Goal: Task Accomplishment & Management: Manage account settings

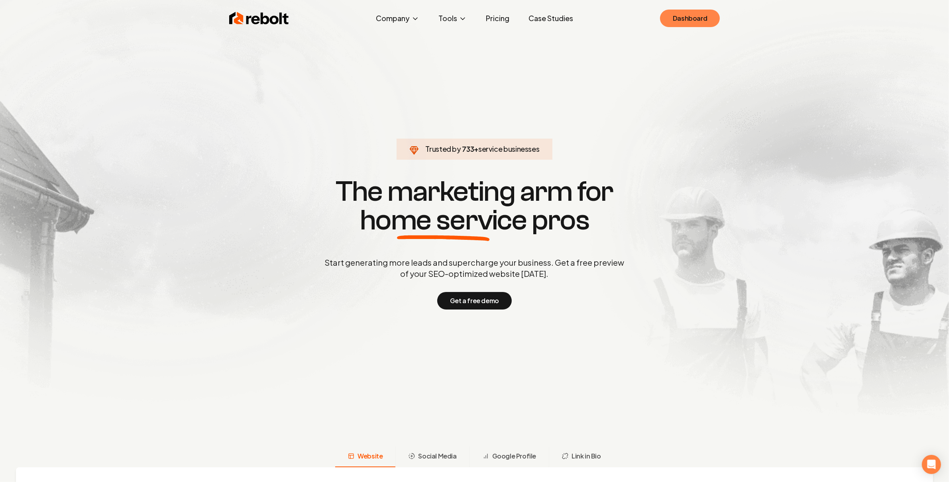
click at [678, 10] on link "Dashboard" at bounding box center [690, 19] width 60 height 18
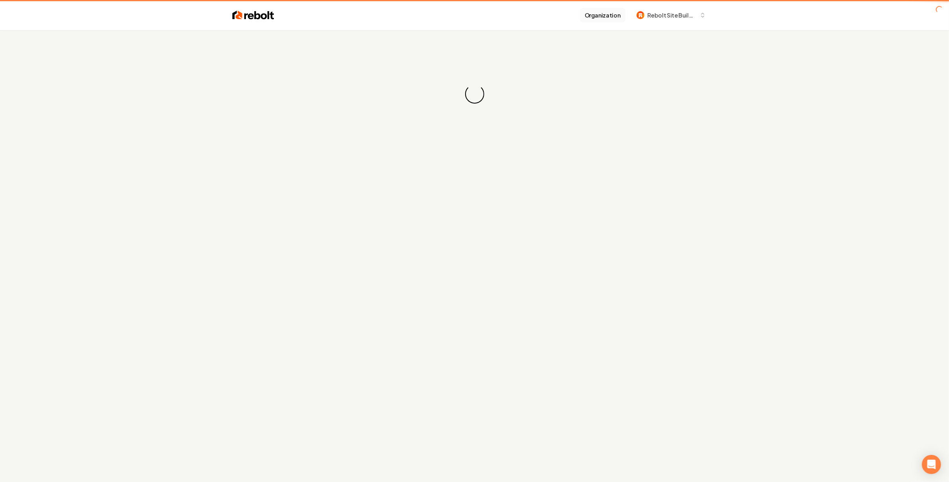
click at [591, 20] on button "Organization" at bounding box center [602, 15] width 45 height 14
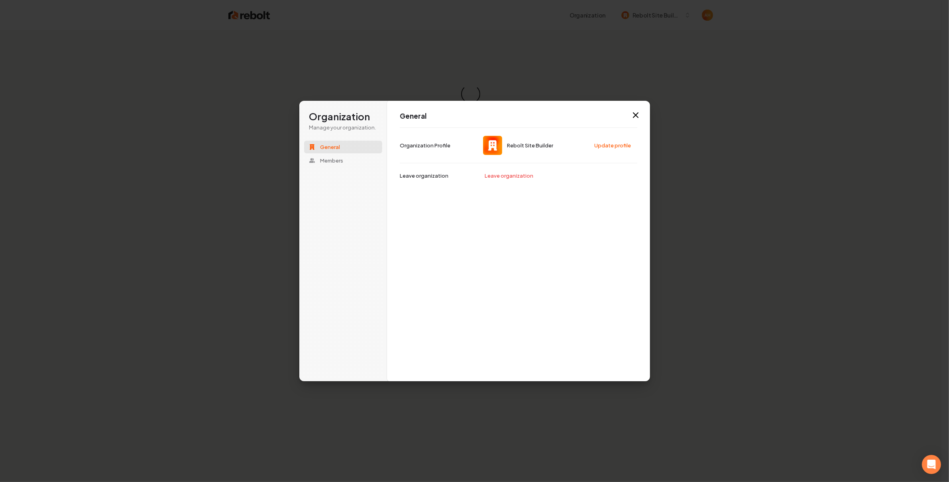
click at [390, 42] on div "Loading... Loading..." at bounding box center [471, 94] width 942 height 128
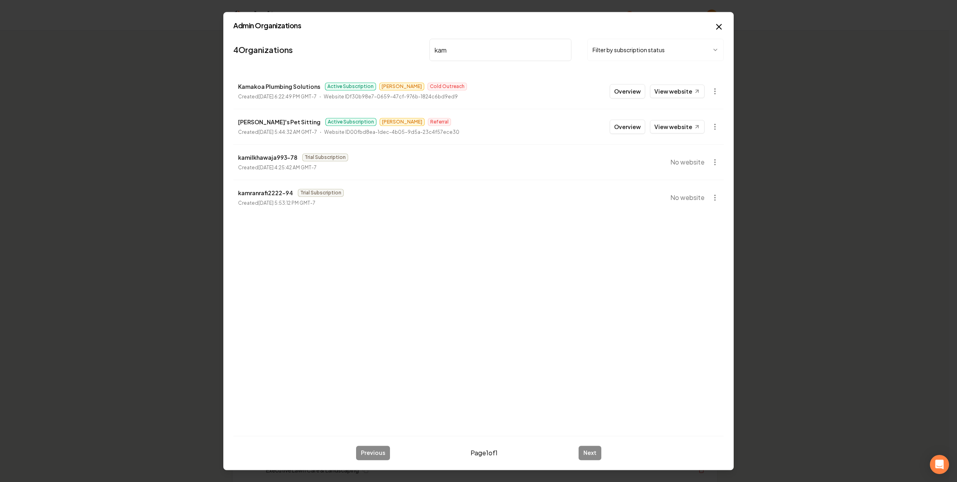
type input "kam"
click at [707, 91] on button "button" at bounding box center [715, 91] width 16 height 16
click at [714, 90] on icon "button" at bounding box center [715, 91] width 8 height 8
click at [714, 92] on icon "button" at bounding box center [715, 91] width 8 height 8
click at [713, 92] on icon "button" at bounding box center [715, 91] width 8 height 8
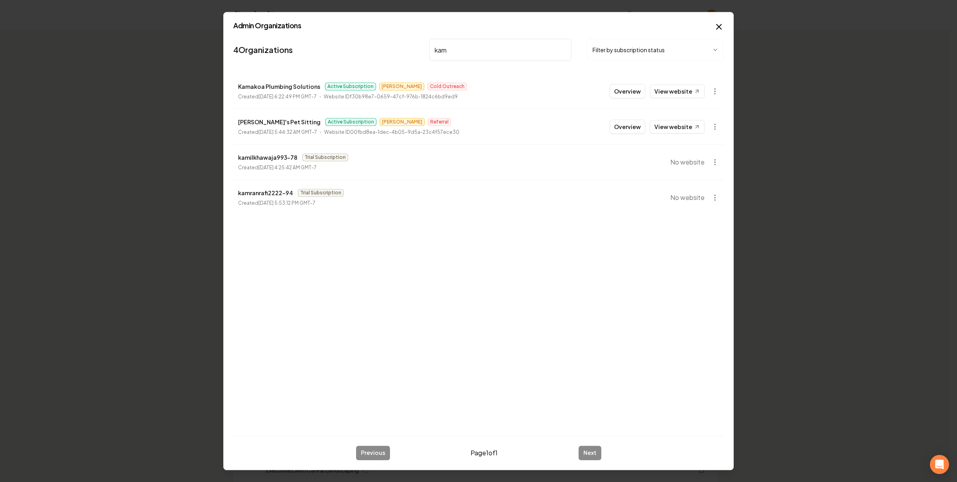
click at [713, 92] on icon "button" at bounding box center [715, 91] width 8 height 8
click at [715, 96] on button "button" at bounding box center [715, 91] width 16 height 16
click at [706, 92] on div "Overview View website" at bounding box center [664, 91] width 109 height 14
click at [380, 77] on li "Kamakoa Plumbing Solutions Active Subscription [PERSON_NAME] Cold Outreach Crea…" at bounding box center [478, 91] width 490 height 35
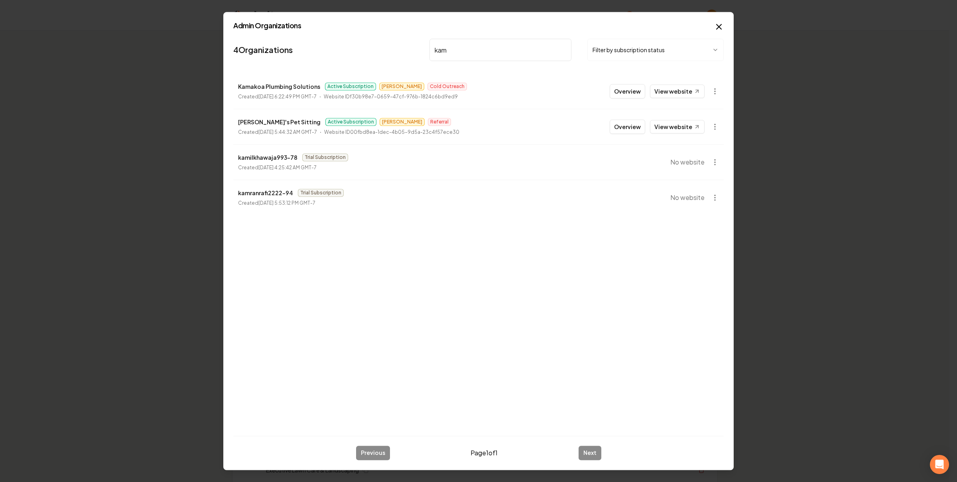
click at [459, 33] on div "Admin Organizations 4 Organizations kam Filter by subscription status Kamakoa P…" at bounding box center [478, 241] width 510 height 459
click at [458, 22] on body "Organization Rebolt Site Builder 2479 companies Add New Business Logo Company N…" at bounding box center [474, 241] width 949 height 482
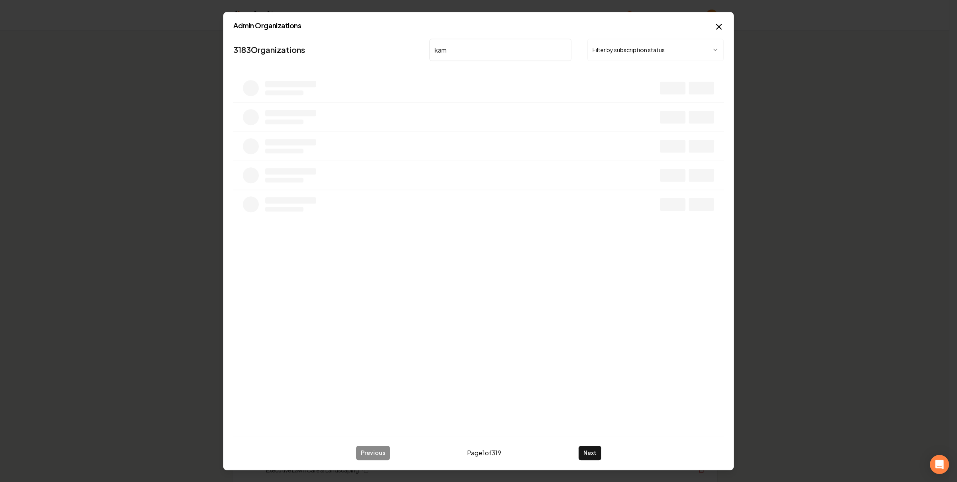
click at [522, 47] on input "kam" at bounding box center [500, 50] width 142 height 22
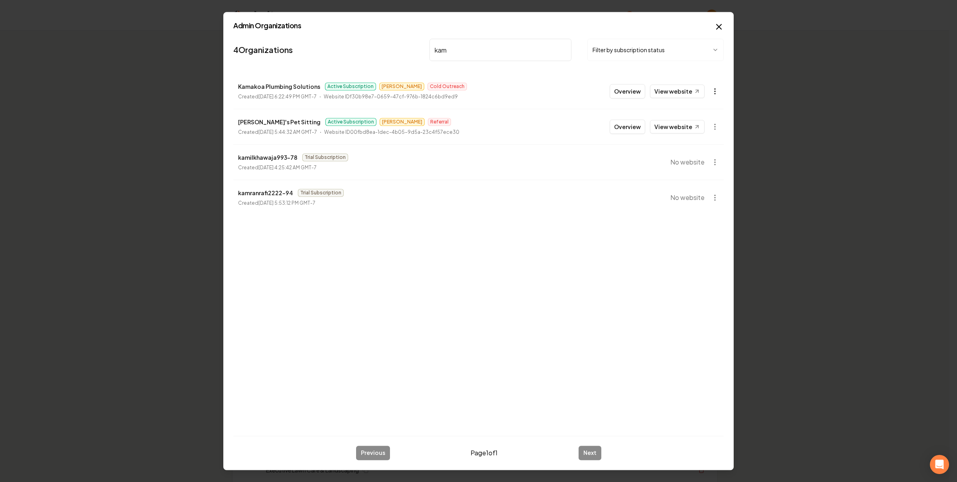
type input "kam"
click at [712, 87] on body "Organization Rebolt Site Builder 2479 companies Add New Business Logo Company N…" at bounding box center [474, 241] width 949 height 482
click at [685, 96] on div at bounding box center [478, 241] width 957 height 482
click at [685, 91] on link "View website" at bounding box center [677, 92] width 55 height 14
click at [478, 58] on input "kam" at bounding box center [500, 50] width 142 height 22
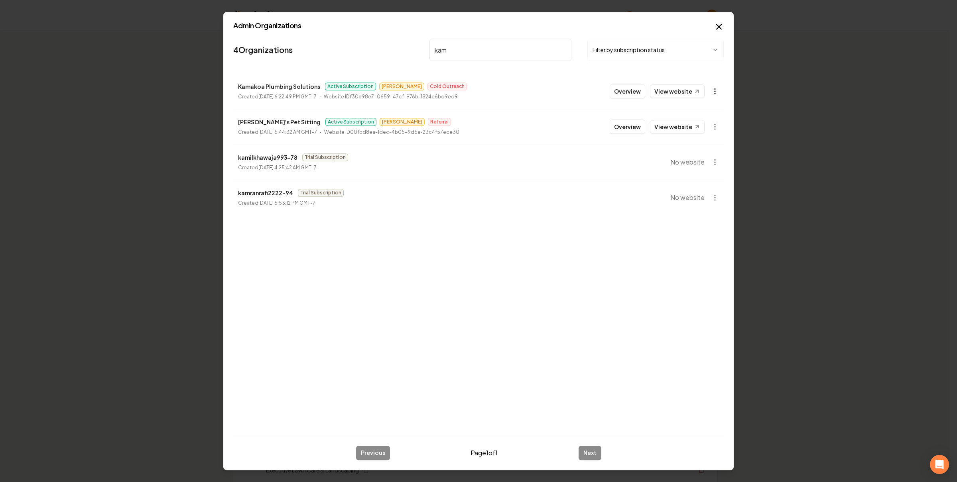
click at [711, 88] on icon "button" at bounding box center [715, 91] width 8 height 8
click at [705, 158] on link "View in Stripe" at bounding box center [695, 160] width 51 height 13
